Goal: Use online tool/utility: Use online tool/utility

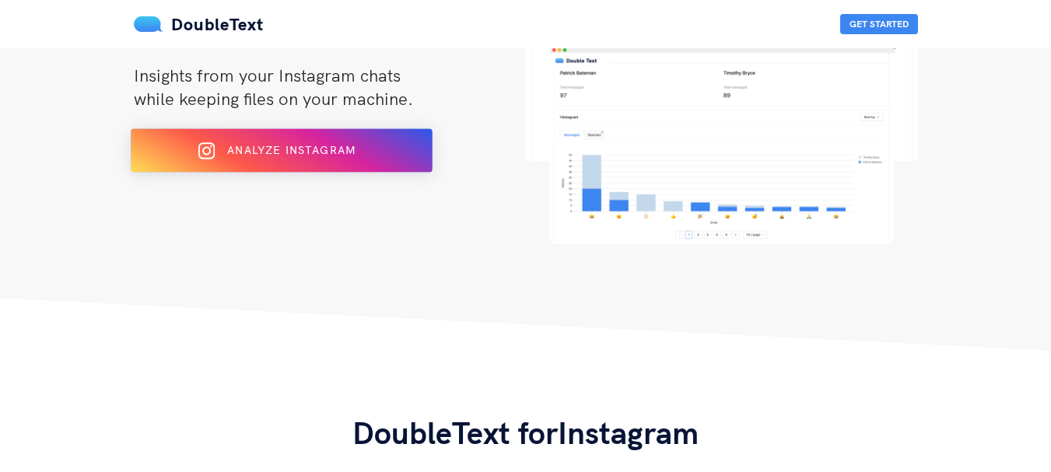
scroll to position [185, 0]
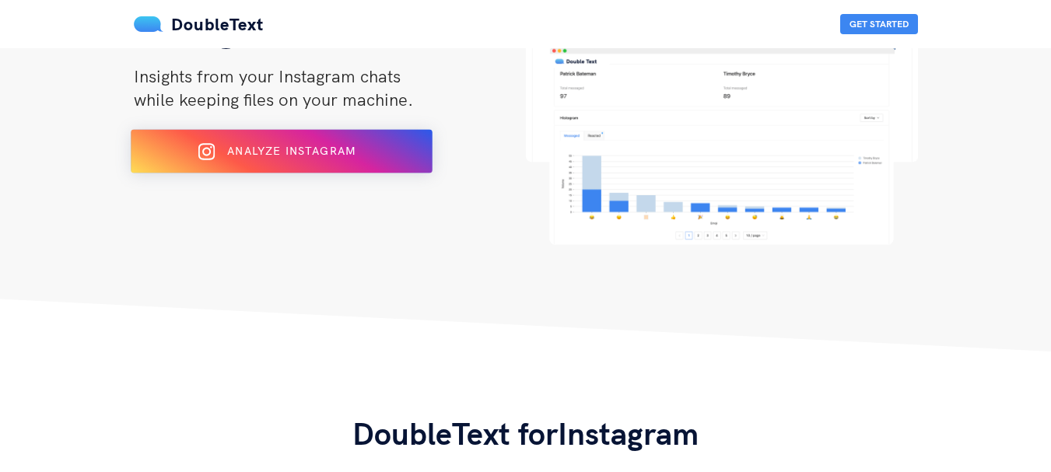
click at [285, 163] on div "Analyze Instagram" at bounding box center [281, 151] width 246 height 25
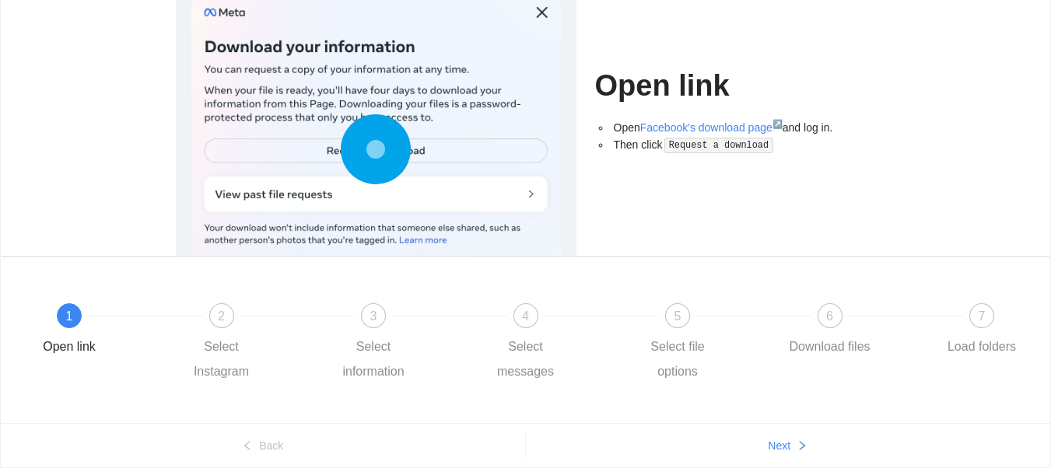
scroll to position [181, 0]
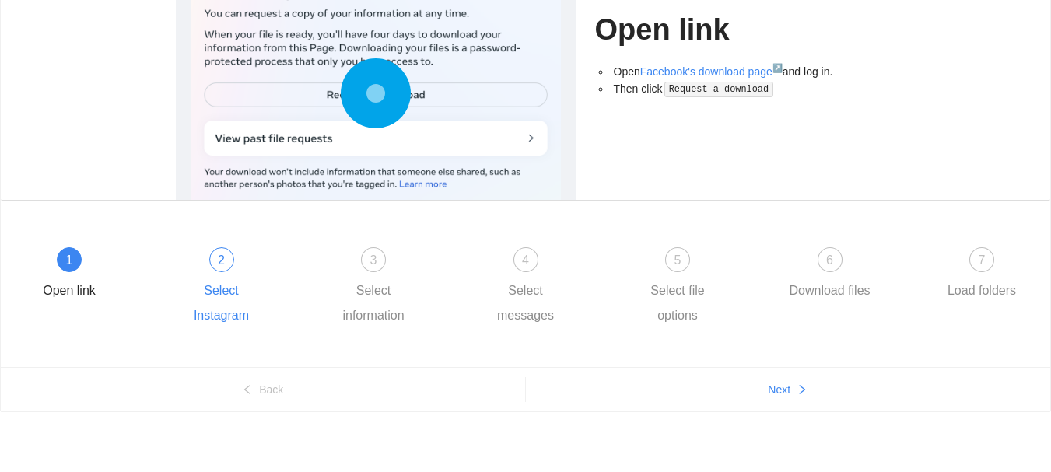
click at [222, 265] on span "2" at bounding box center [221, 260] width 7 height 13
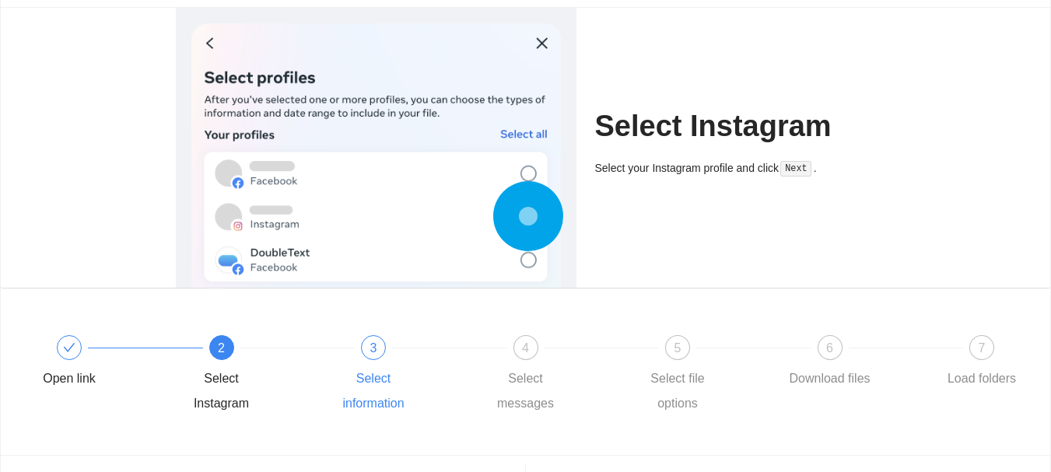
scroll to position [115, 0]
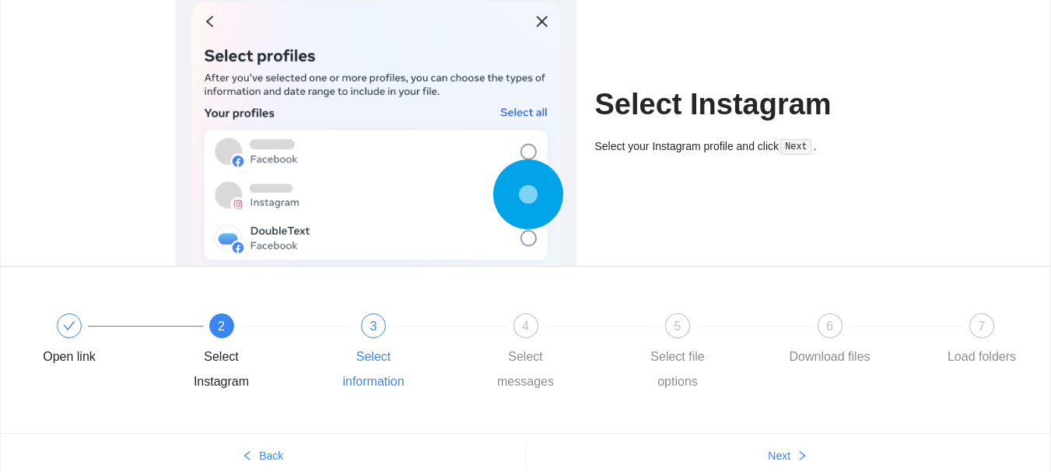
click at [380, 330] on div "3" at bounding box center [373, 326] width 25 height 25
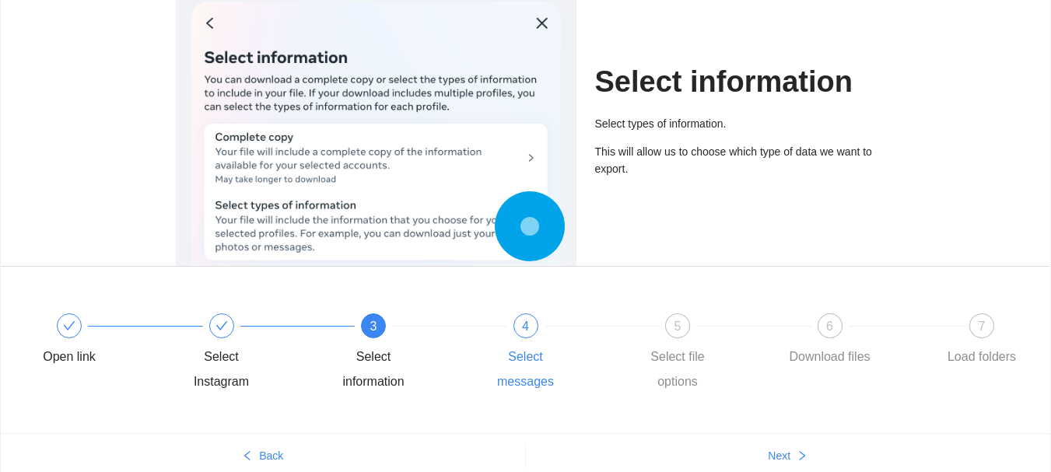
click at [533, 331] on div "4" at bounding box center [525, 326] width 25 height 25
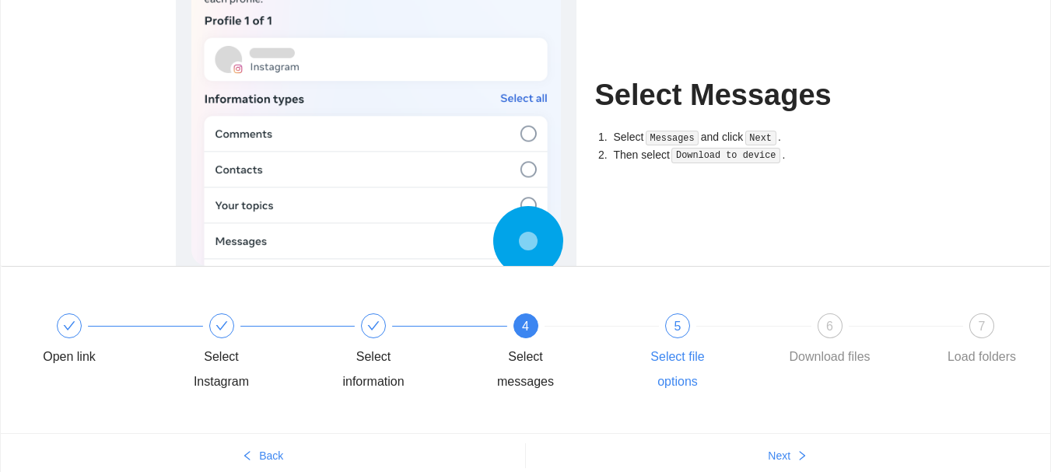
click at [661, 329] on div "5 Select file options" at bounding box center [708, 354] width 152 height 81
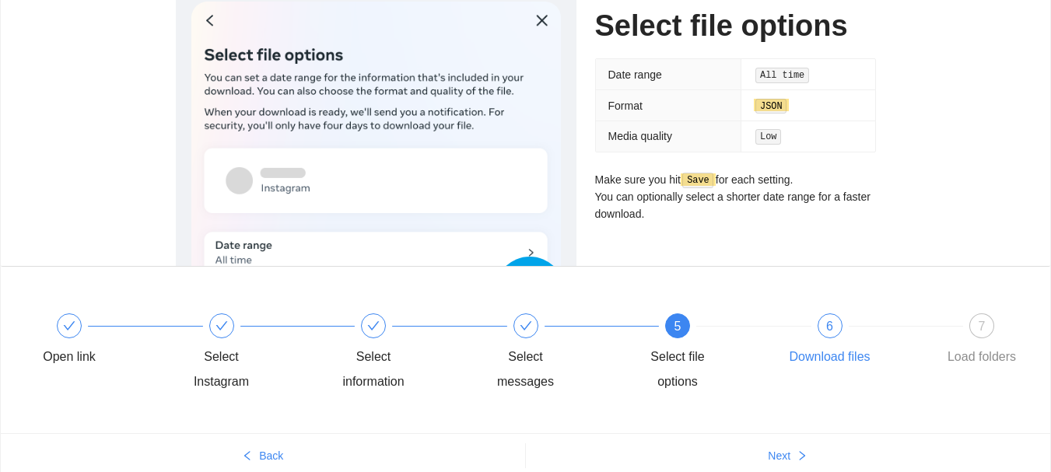
click at [815, 326] on div "6 Download files" at bounding box center [861, 342] width 152 height 56
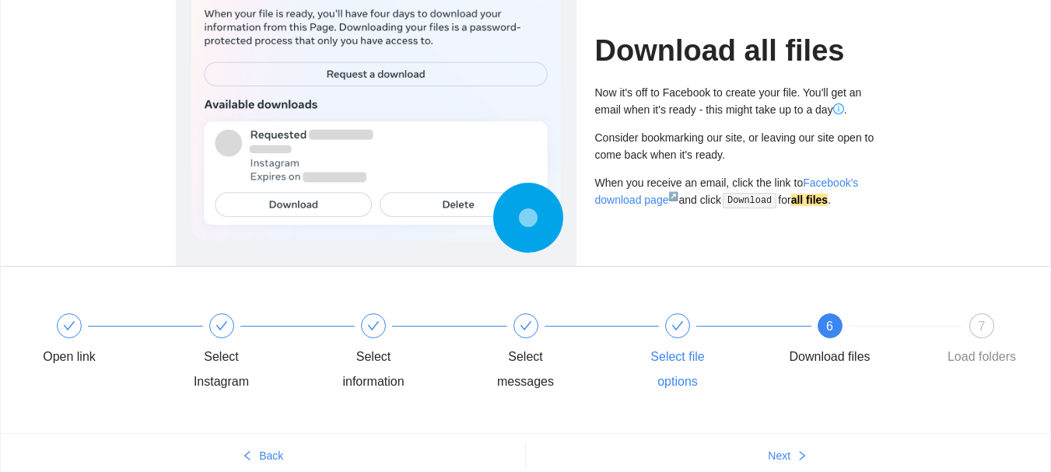
click at [670, 323] on div at bounding box center [677, 326] width 25 height 25
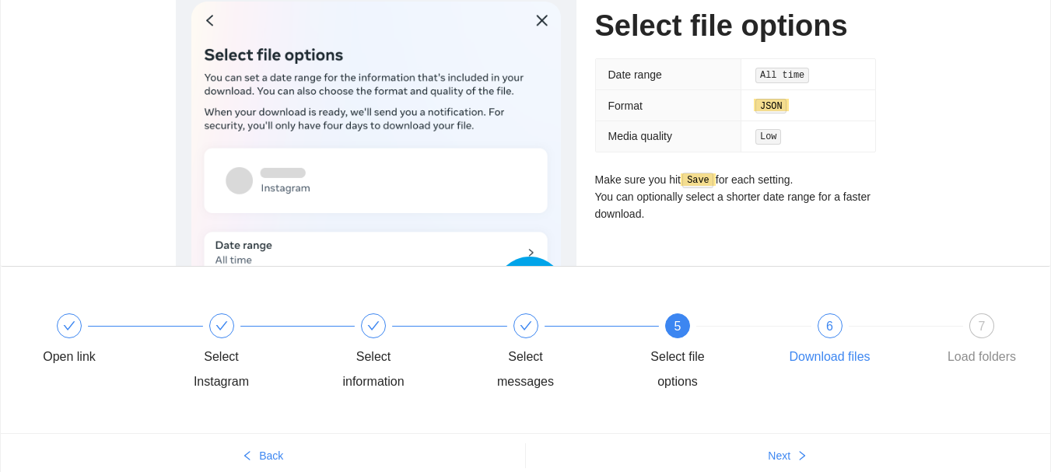
scroll to position [58, 0]
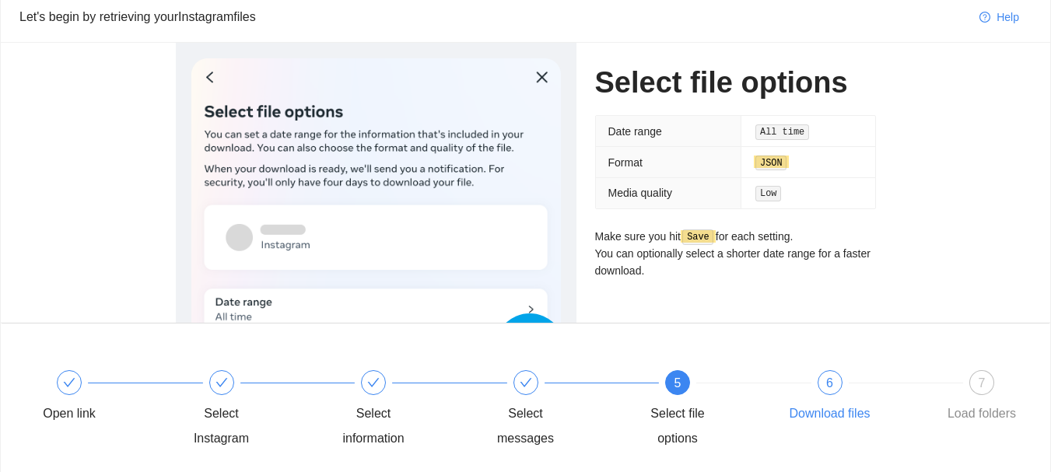
click at [821, 392] on div "6 Download files" at bounding box center [861, 398] width 152 height 56
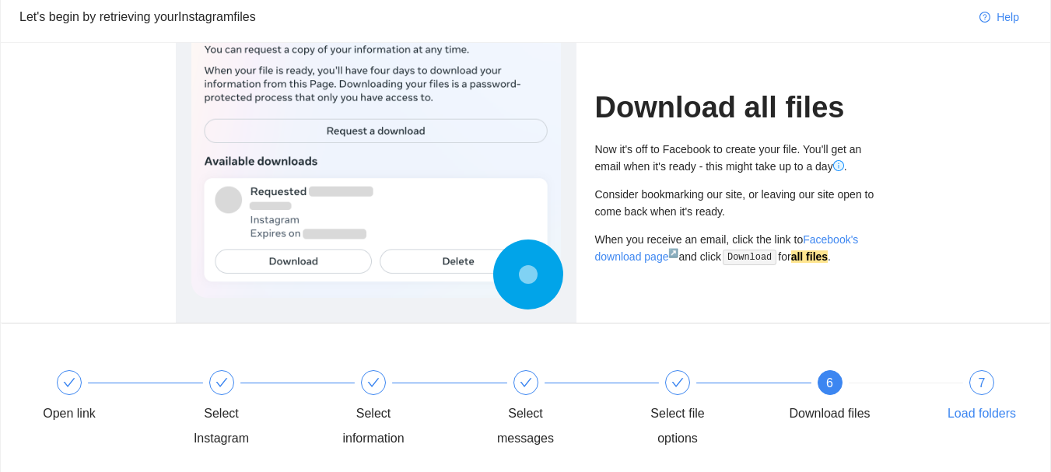
click at [985, 392] on div "7" at bounding box center [981, 382] width 25 height 25
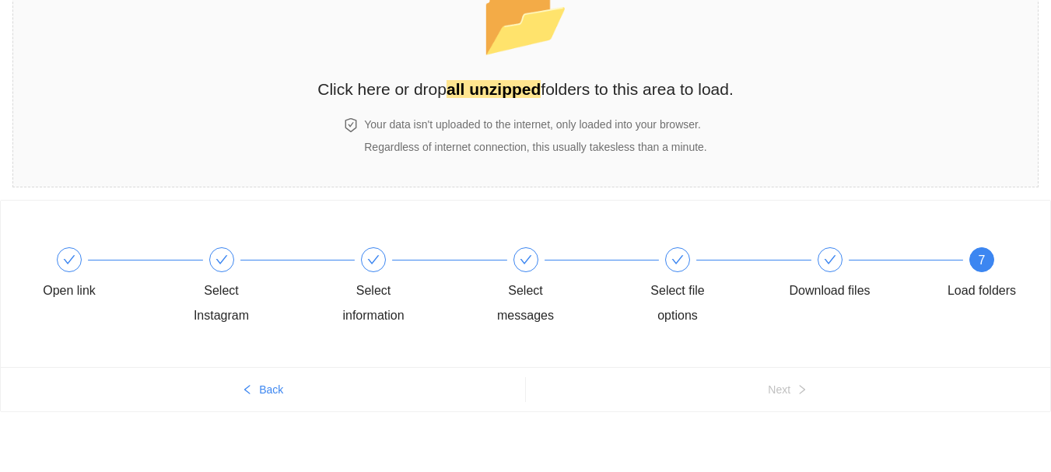
scroll to position [0, 0]
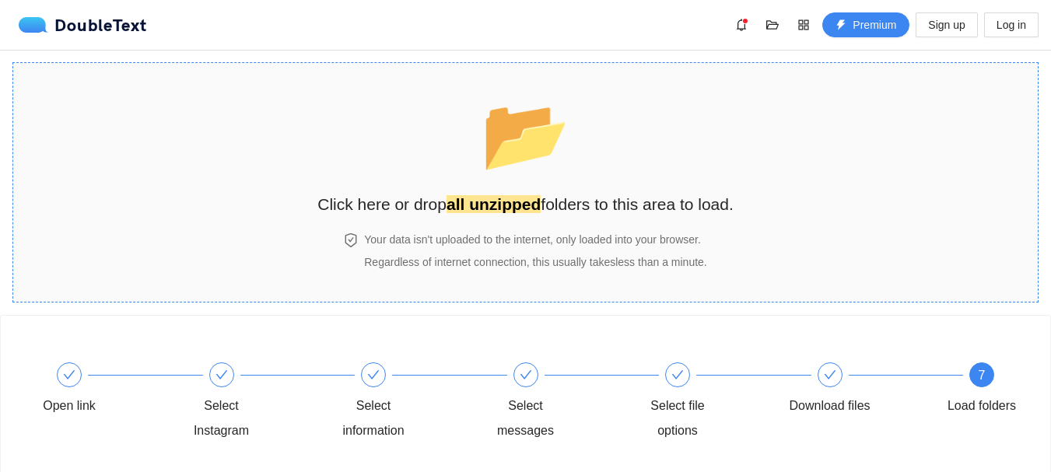
click at [553, 195] on h2 "Click here or drop all unzipped folders to this area to load." at bounding box center [525, 204] width 416 height 26
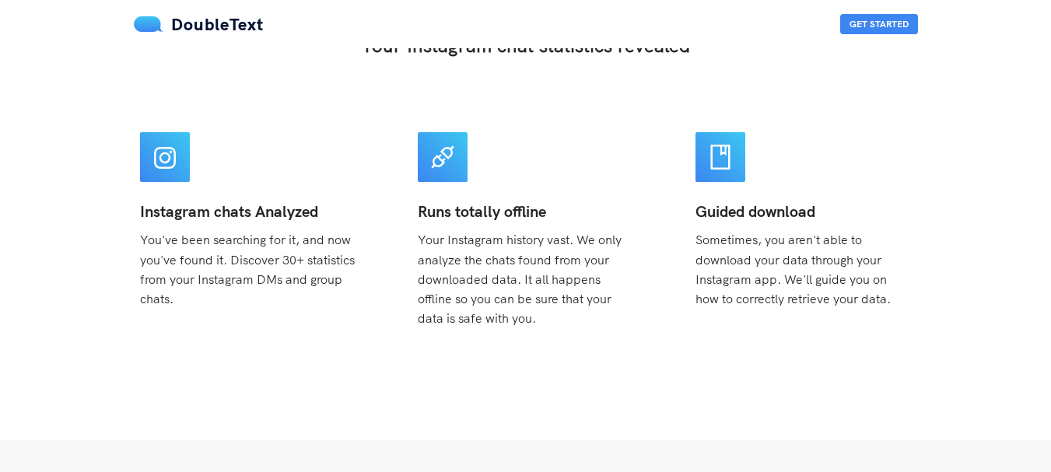
scroll to position [286, 0]
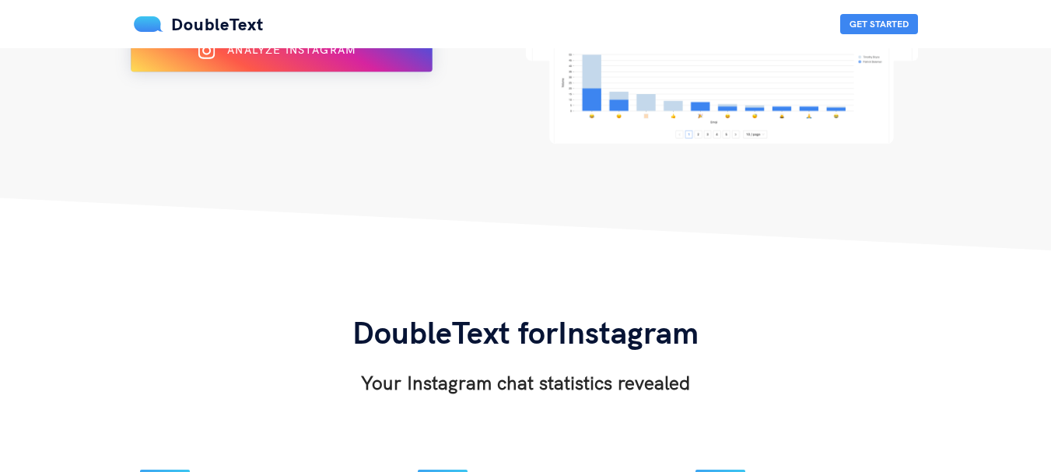
click at [330, 67] on button "Analyze Instagram" at bounding box center [282, 51] width 302 height 44
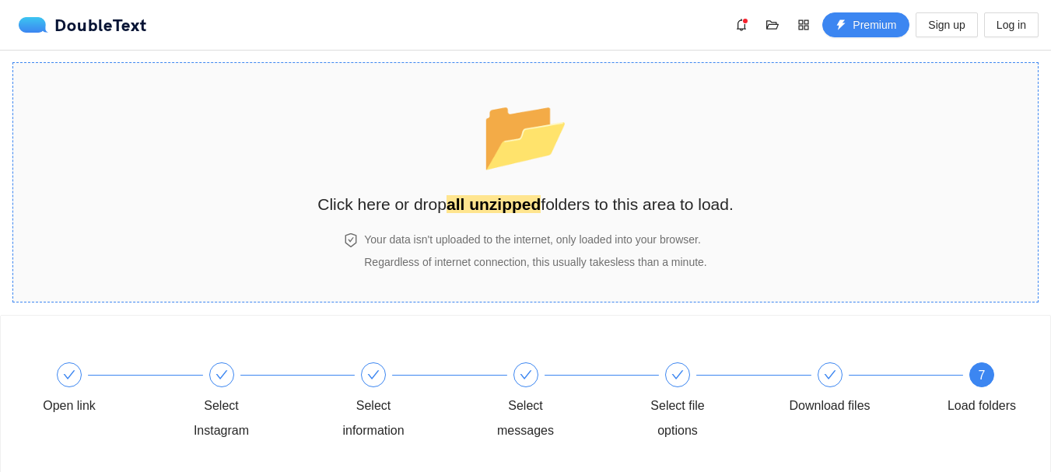
click at [494, 152] on span "📂" at bounding box center [525, 134] width 89 height 79
click at [494, 160] on span "📂" at bounding box center [525, 134] width 89 height 79
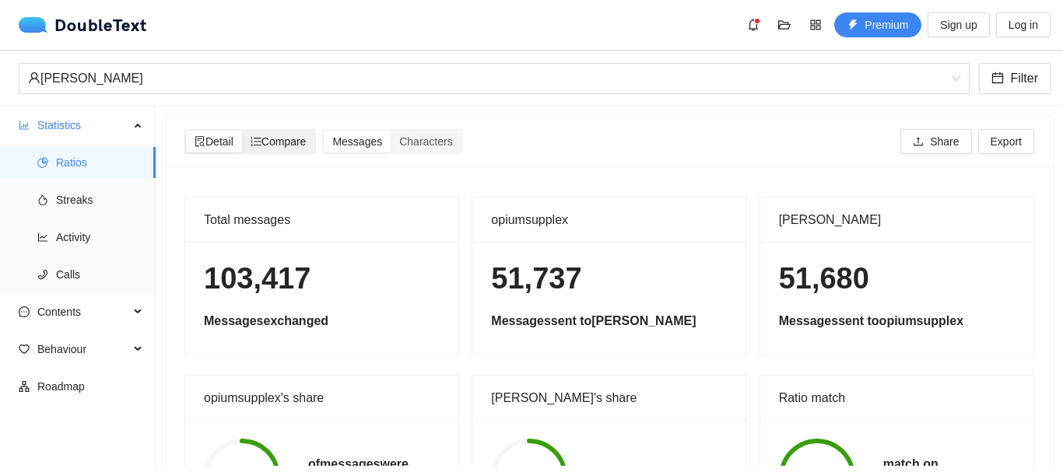
click at [300, 135] on span "Compare" at bounding box center [279, 141] width 56 height 12
click at [242, 131] on input "Compare" at bounding box center [242, 131] width 0 height 0
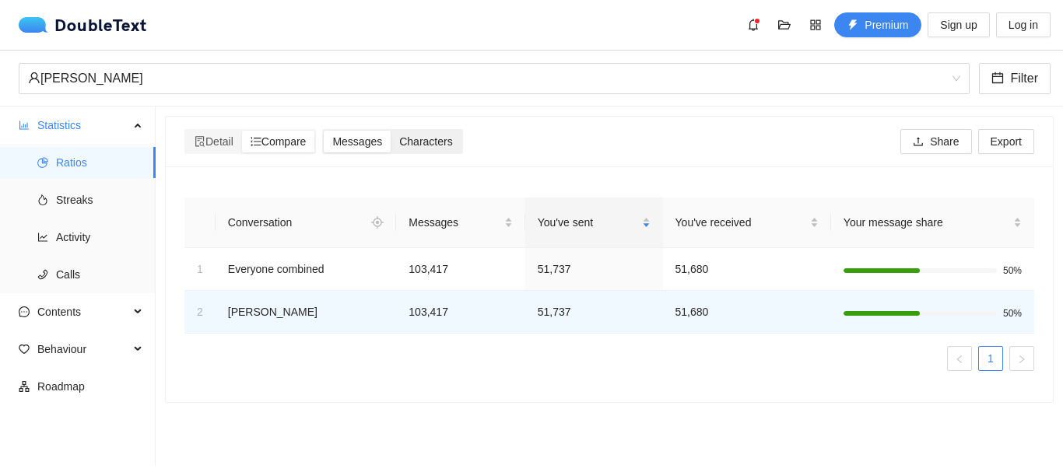
click at [425, 142] on span "Characters" at bounding box center [425, 141] width 53 height 12
click at [391, 131] on input "Characters" at bounding box center [391, 131] width 0 height 0
click at [215, 144] on span "Detail" at bounding box center [213, 141] width 39 height 12
click at [186, 131] on input "Detail" at bounding box center [186, 131] width 0 height 0
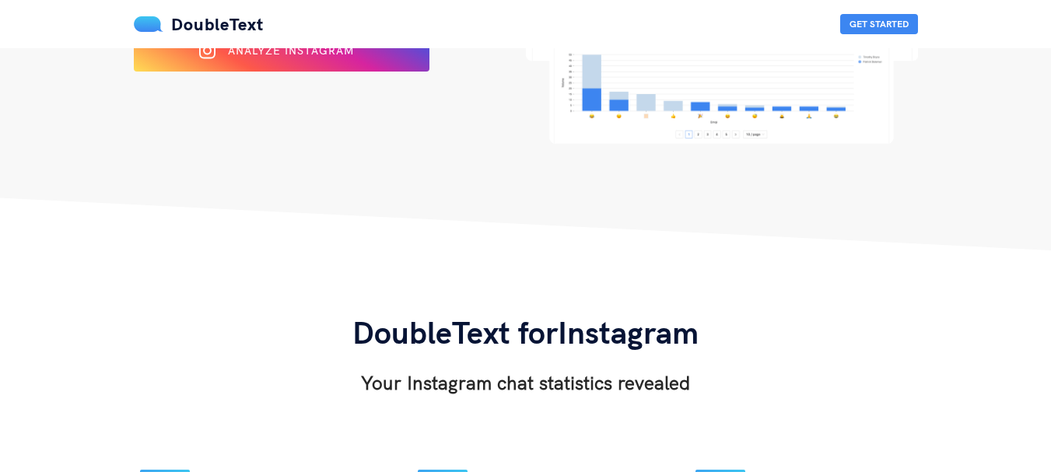
scroll to position [286, 0]
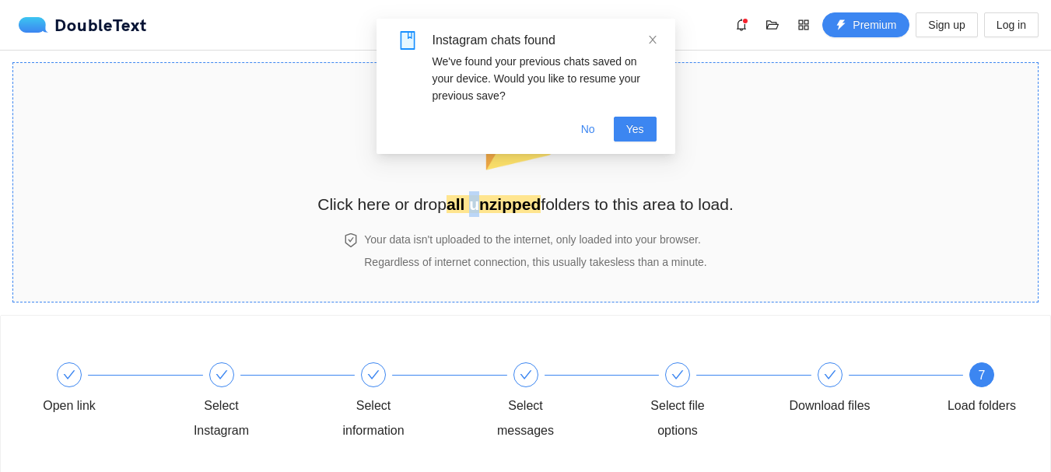
click at [473, 224] on div "📂 Click here or drop all unzipped folders to this area to load." at bounding box center [525, 152] width 416 height 146
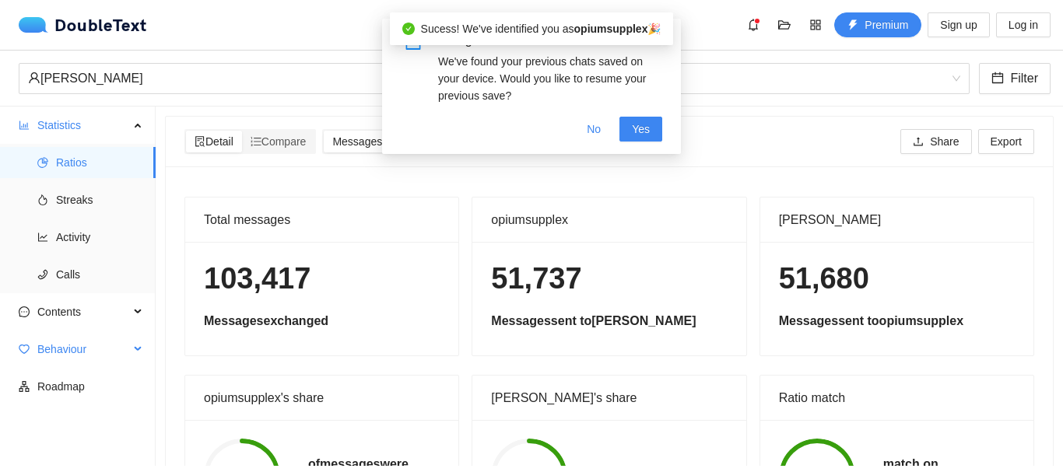
click at [58, 342] on span "Behaviour" at bounding box center [83, 349] width 92 height 31
click at [61, 391] on span "Engagement" at bounding box center [99, 386] width 87 height 31
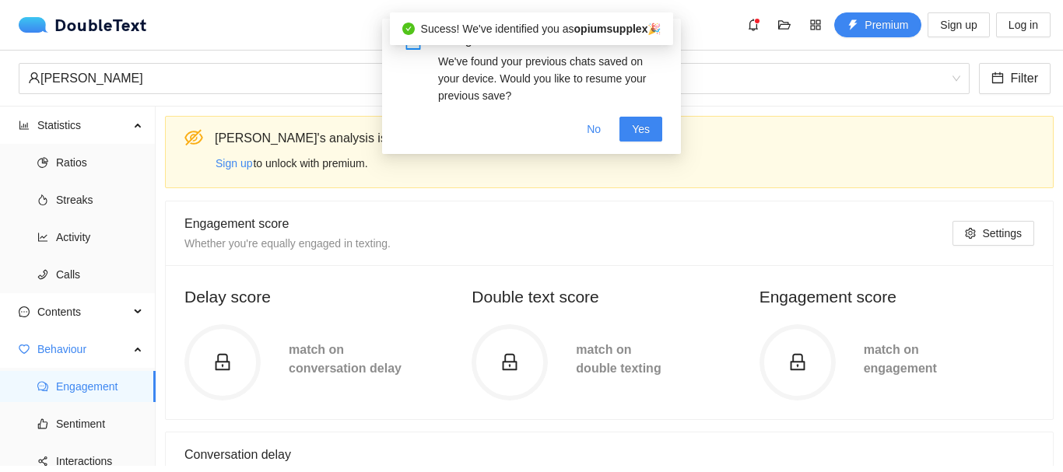
click at [519, 233] on div "Engagement score Whether you're equally engaged in texting." at bounding box center [568, 233] width 768 height 39
